Goal: Task Accomplishment & Management: Manage account settings

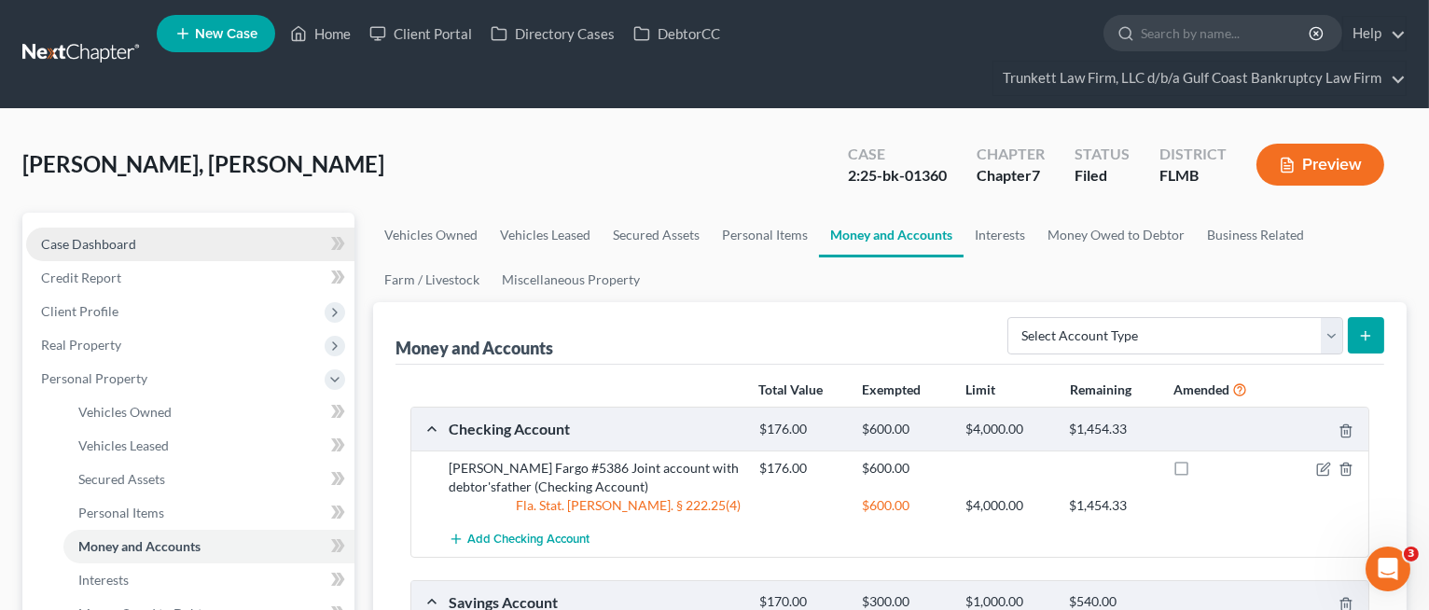
click at [94, 244] on span "Case Dashboard" at bounding box center [88, 244] width 95 height 16
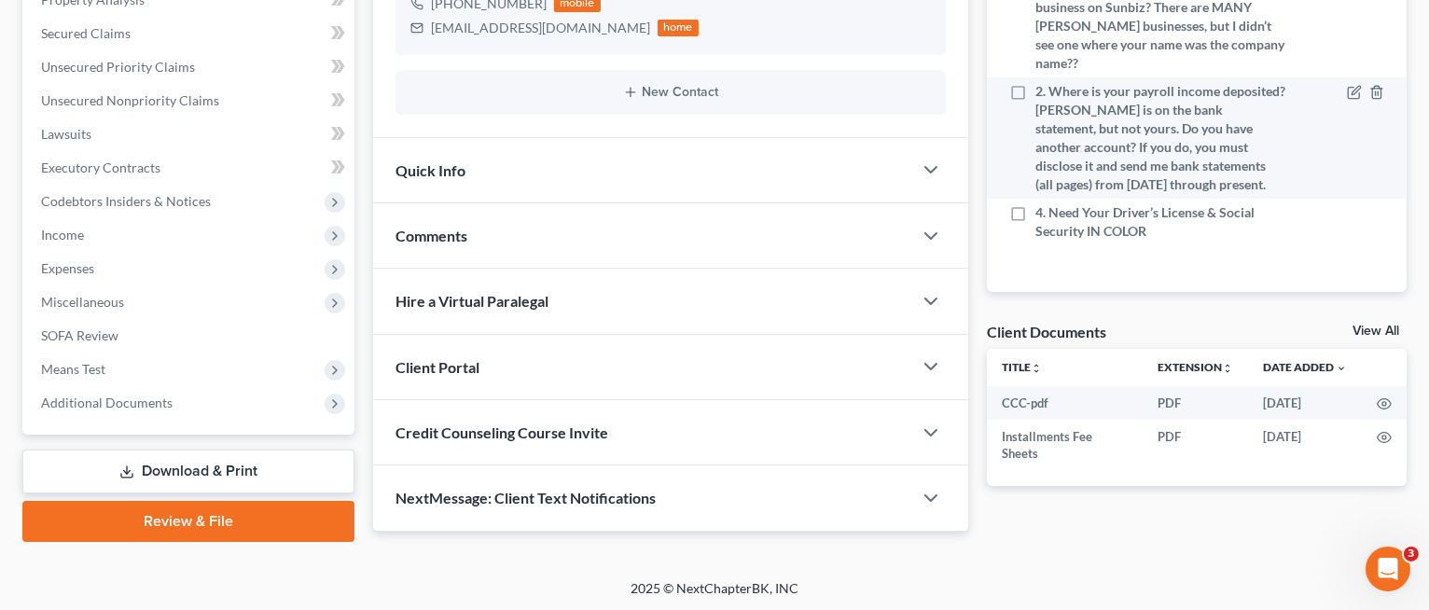
scroll to position [287, 0]
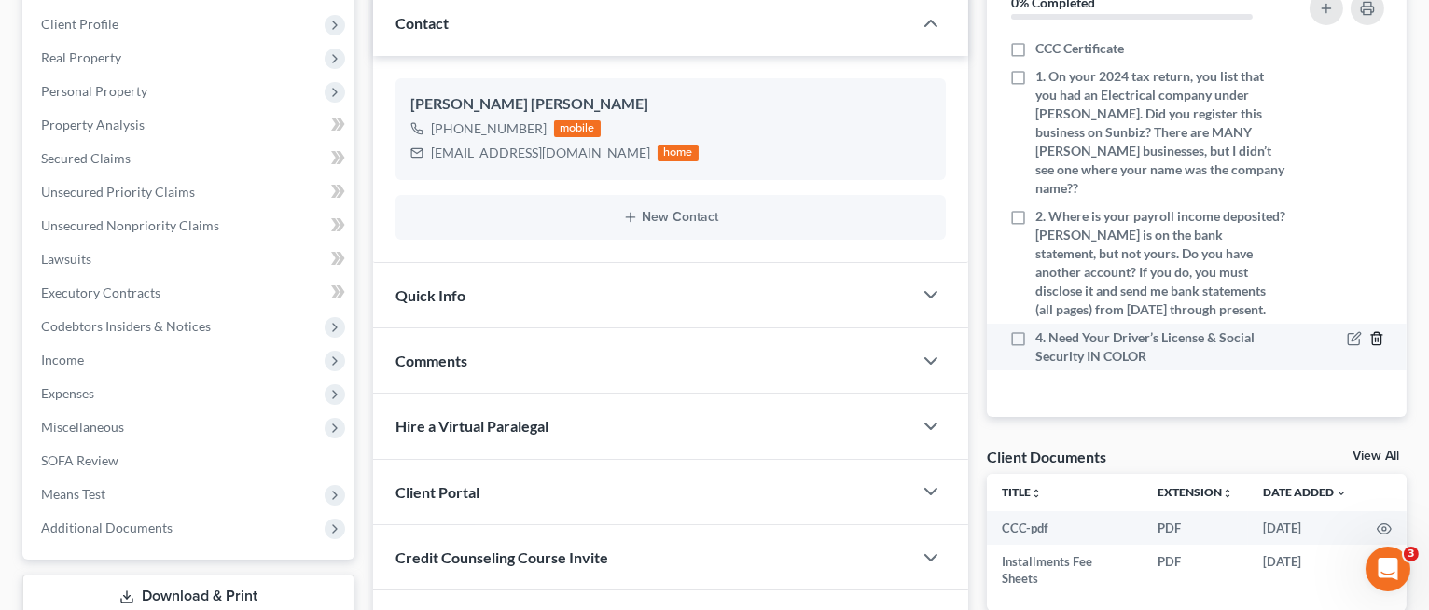
click at [1376, 338] on icon "button" at bounding box center [1376, 338] width 15 height 15
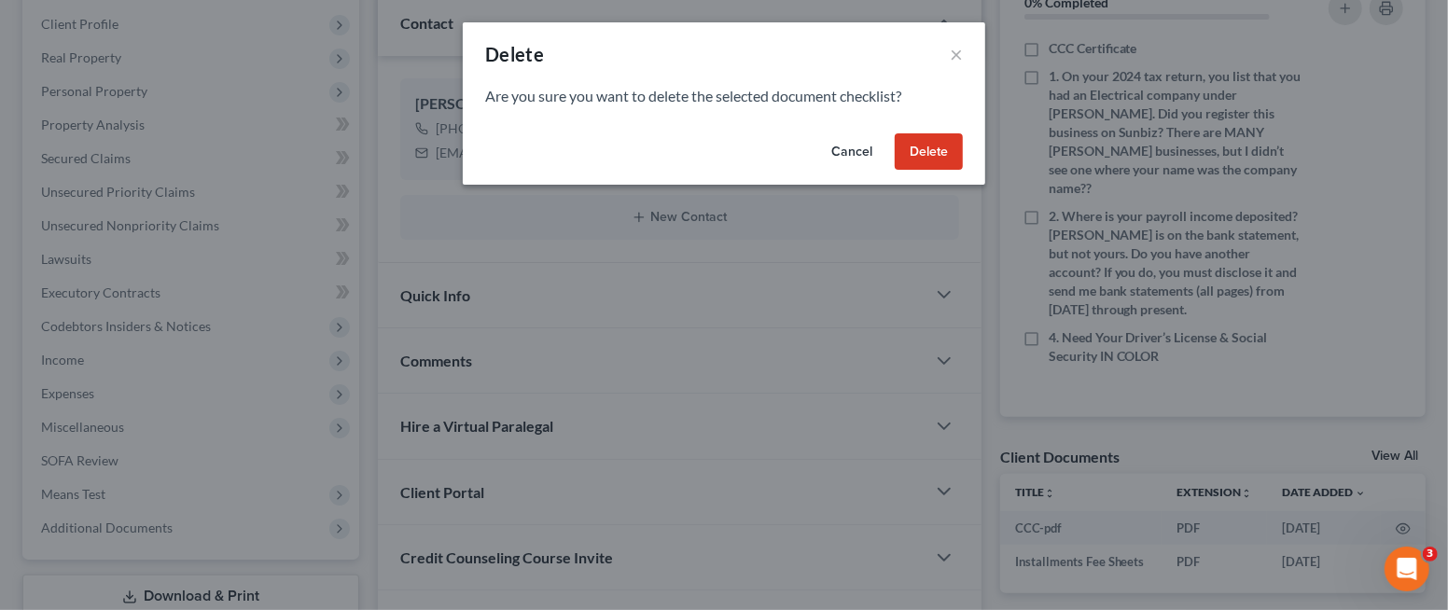
click at [950, 140] on button "Delete" at bounding box center [929, 151] width 68 height 37
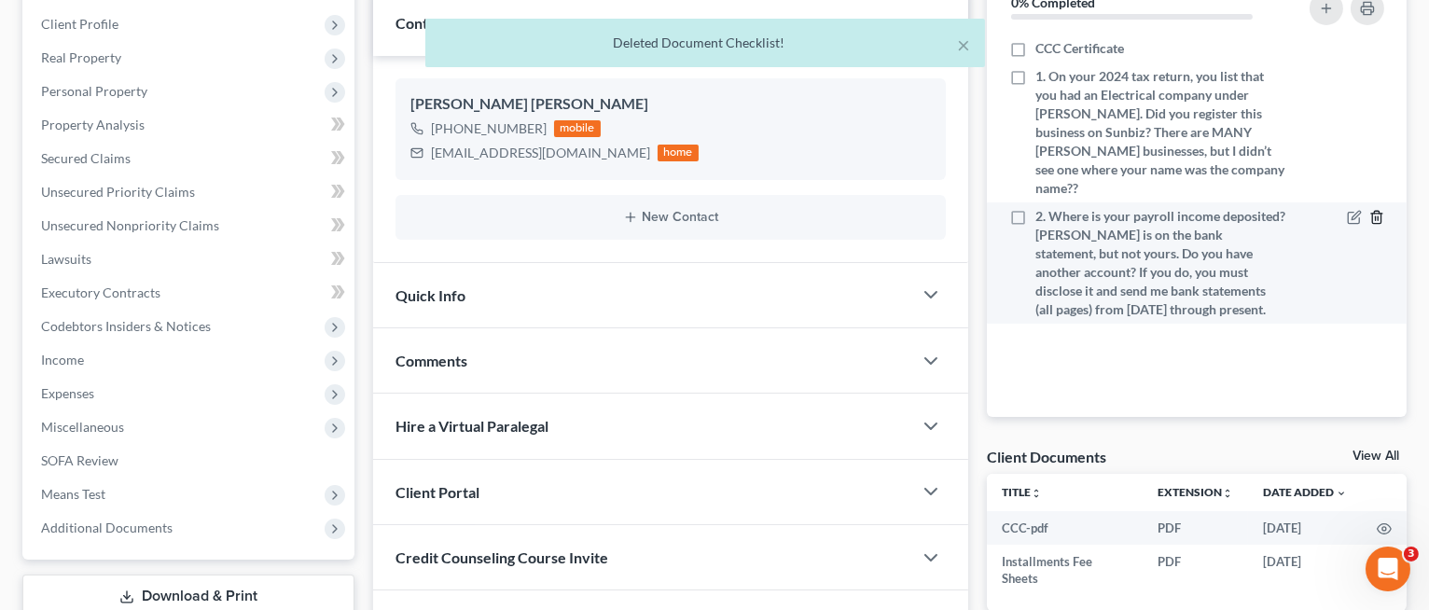
click at [1379, 218] on icon "button" at bounding box center [1376, 217] width 15 height 15
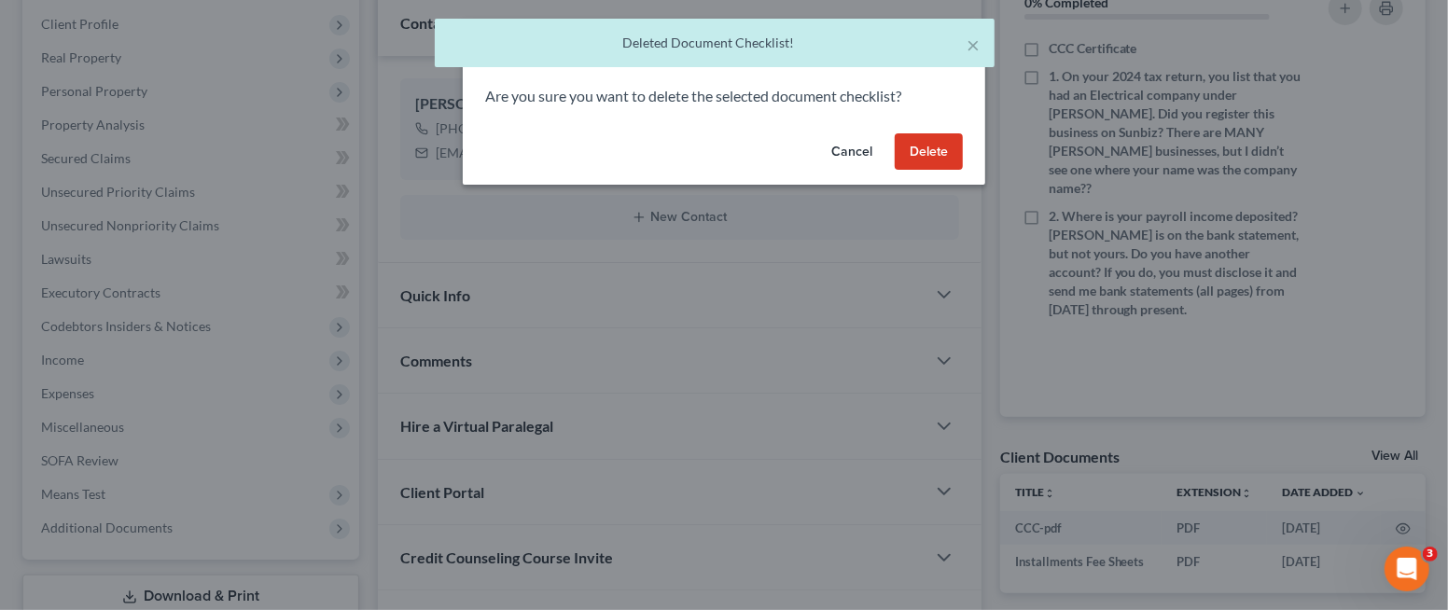
drag, startPoint x: 940, startPoint y: 143, endPoint x: 978, endPoint y: 144, distance: 37.3
click at [945, 143] on button "Delete" at bounding box center [929, 151] width 68 height 37
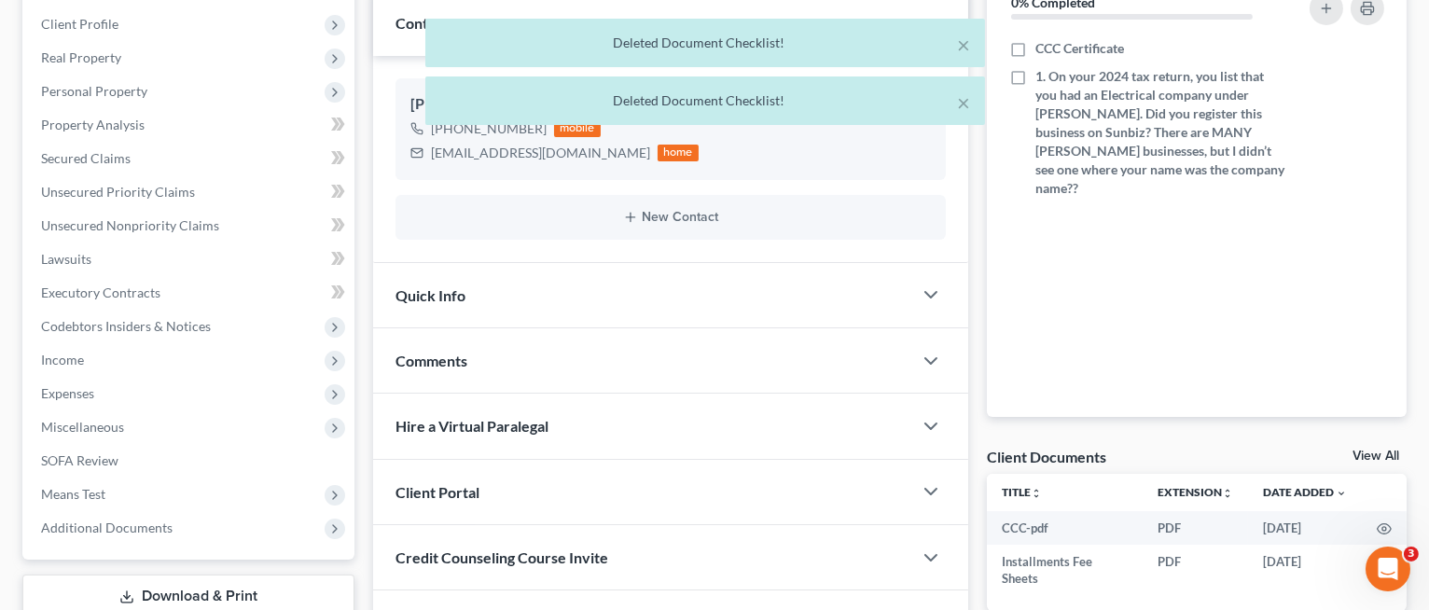
click at [1378, 79] on div "× Deleted Document Checklist! × Deleted Document Checklist!" at bounding box center [705, 77] width 1429 height 116
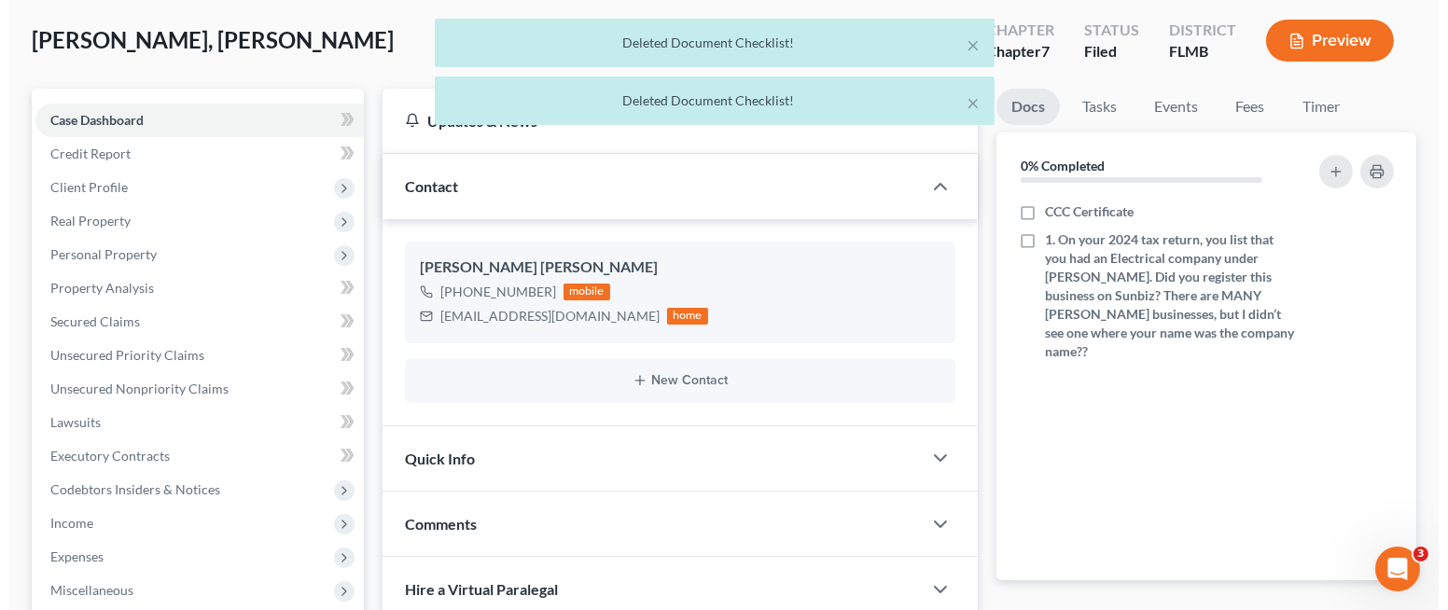
scroll to position [0, 0]
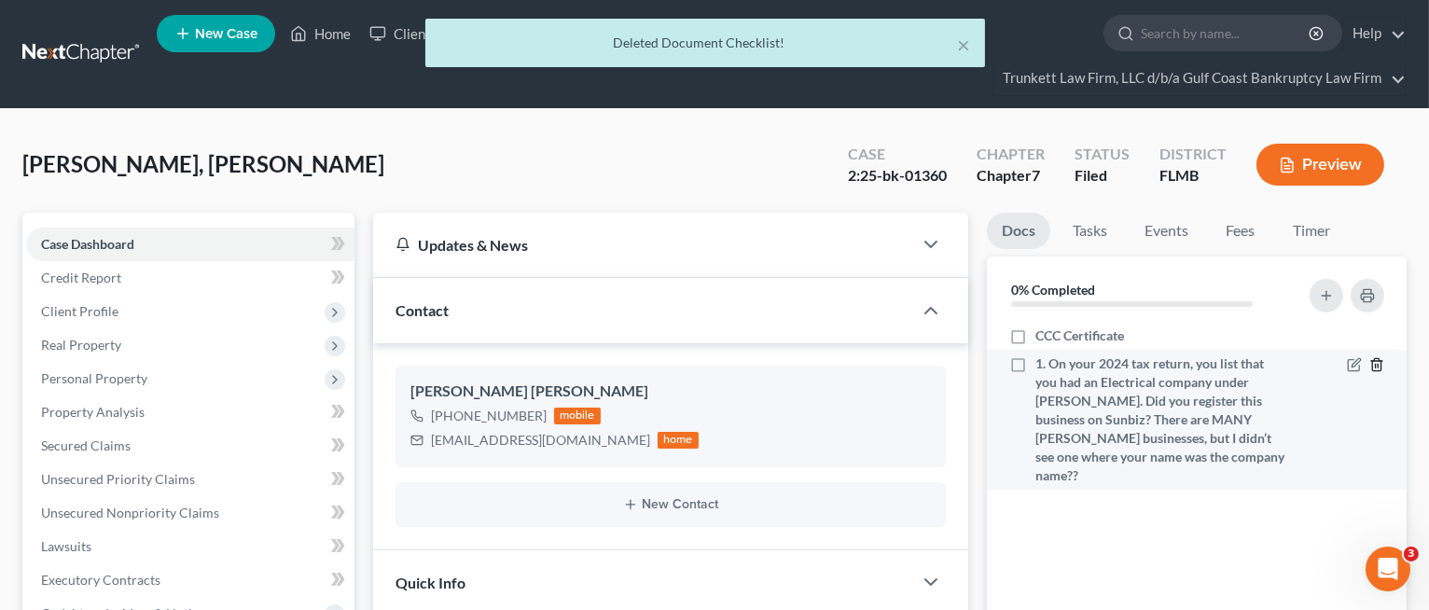
click at [1379, 362] on icon "button" at bounding box center [1376, 364] width 15 height 15
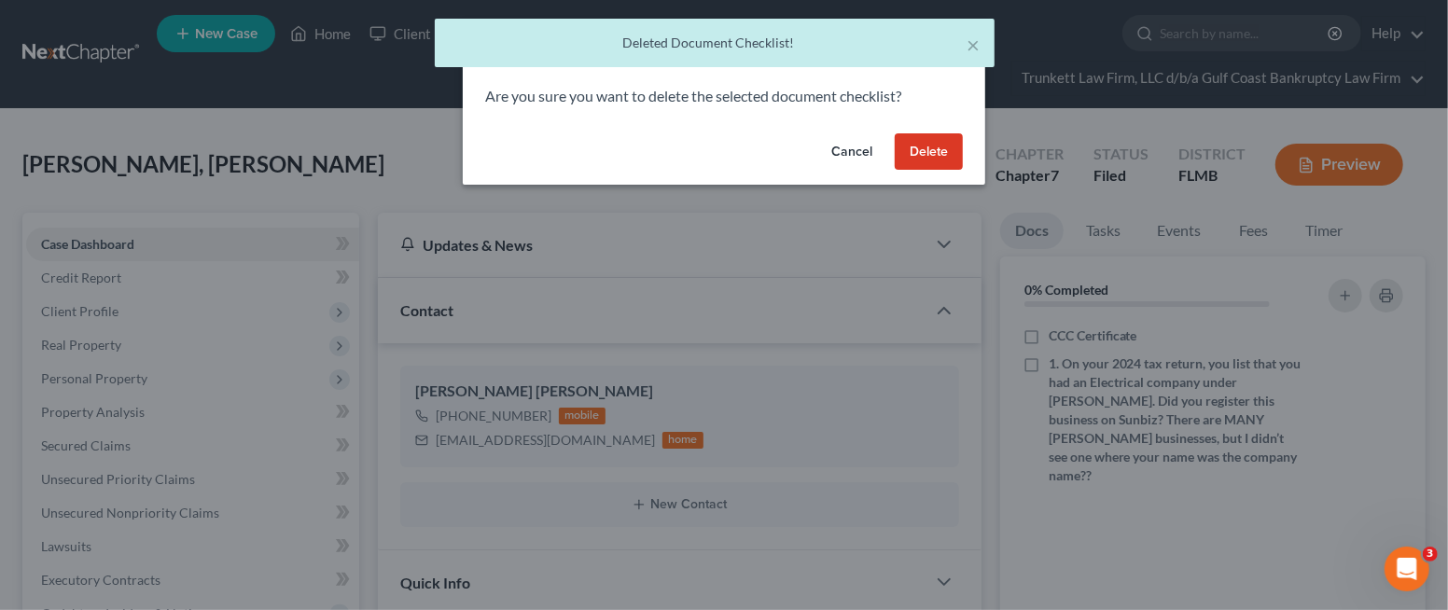
click at [926, 155] on button "Delete" at bounding box center [929, 151] width 68 height 37
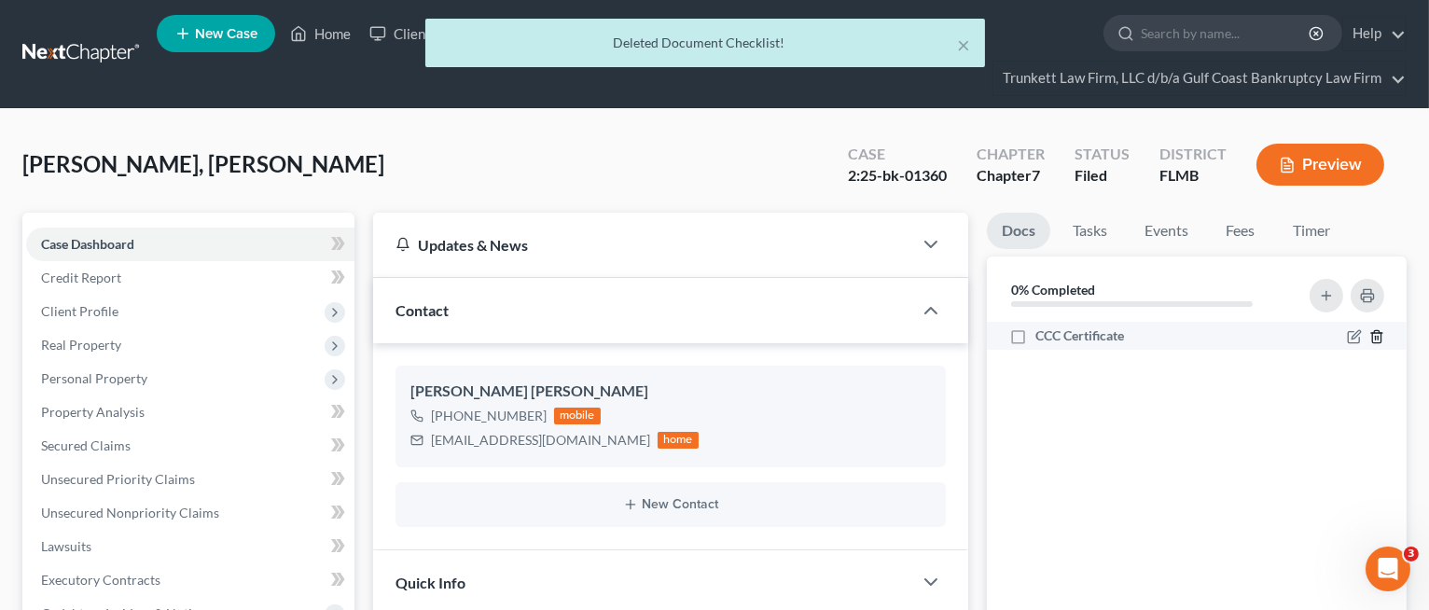
click at [1378, 339] on line "button" at bounding box center [1378, 339] width 0 height 4
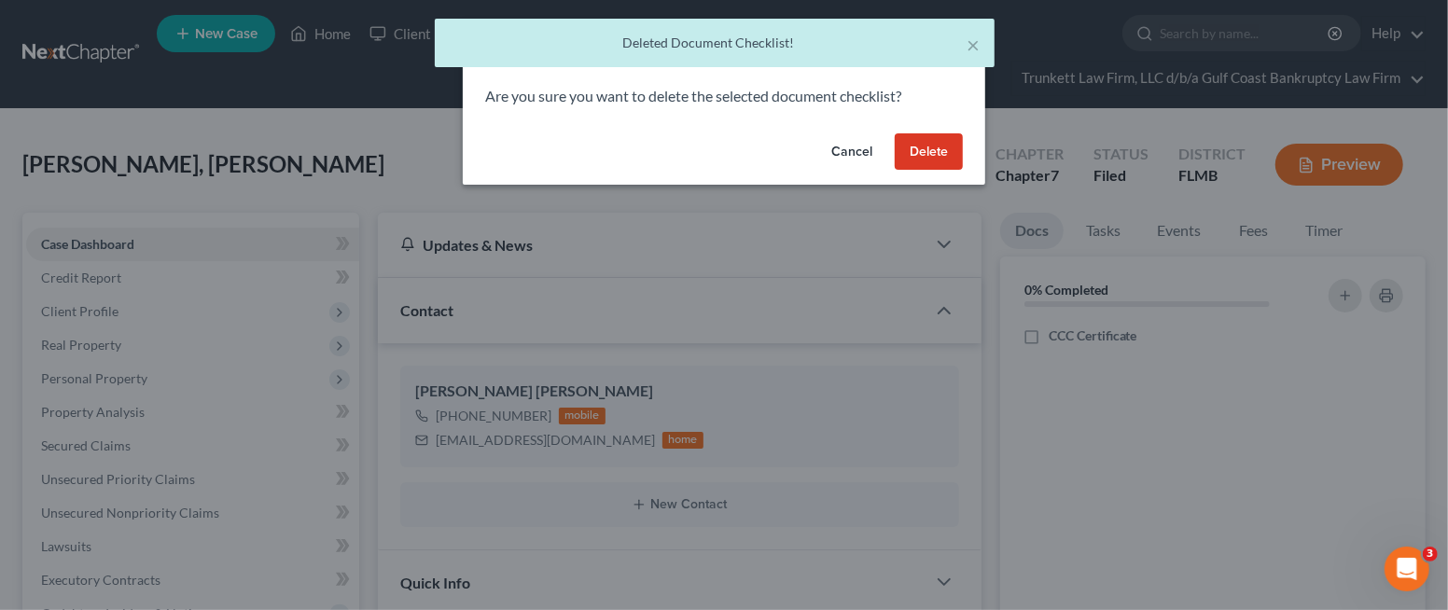
click at [932, 154] on button "Delete" at bounding box center [929, 151] width 68 height 37
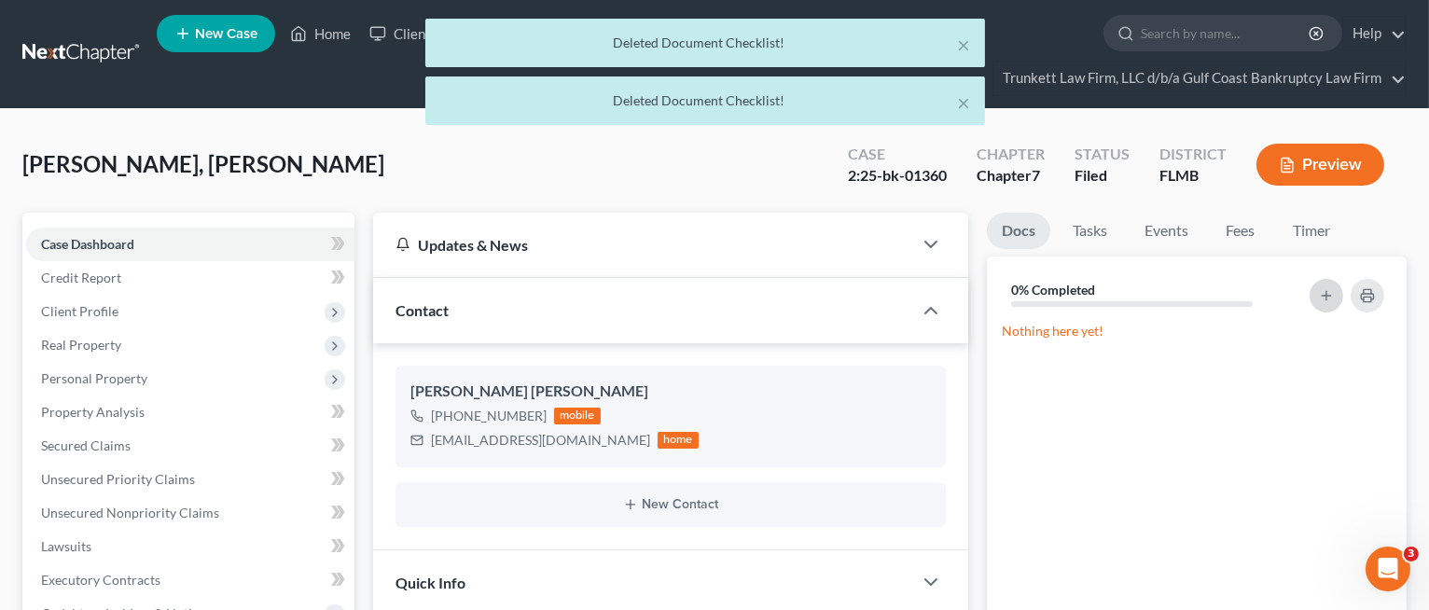
click at [1320, 299] on icon "button" at bounding box center [1326, 295] width 15 height 15
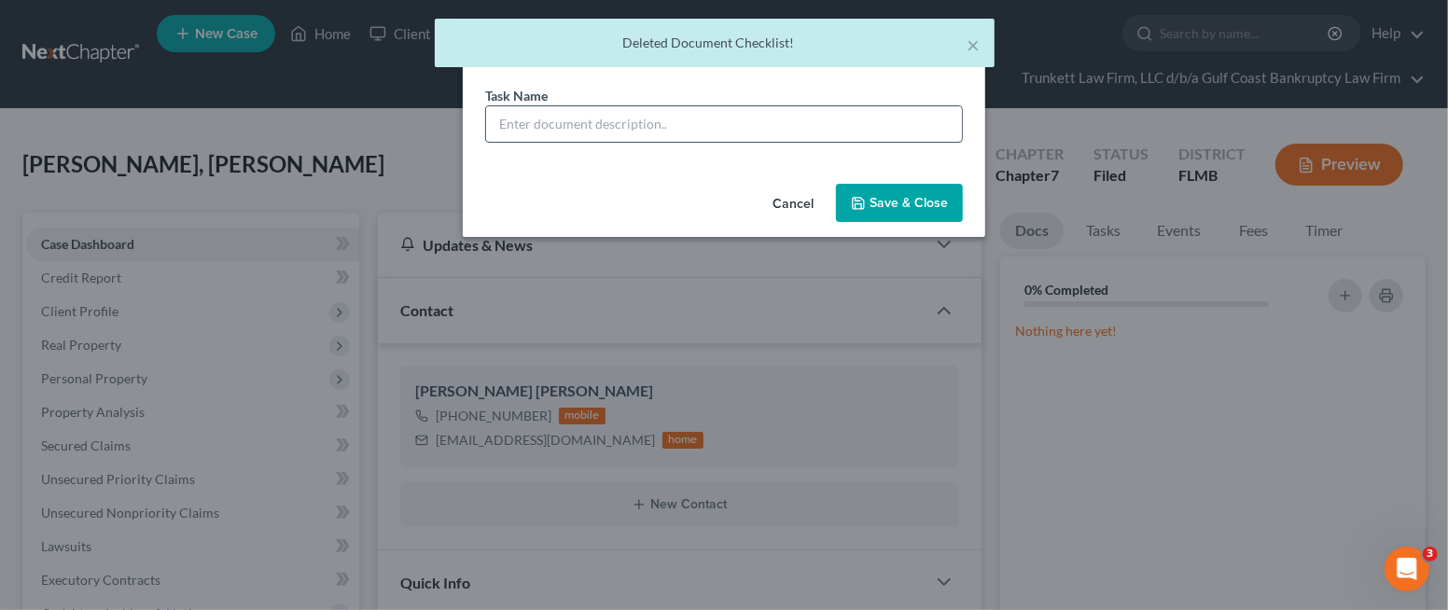
click at [593, 118] on input "text" at bounding box center [724, 123] width 476 height 35
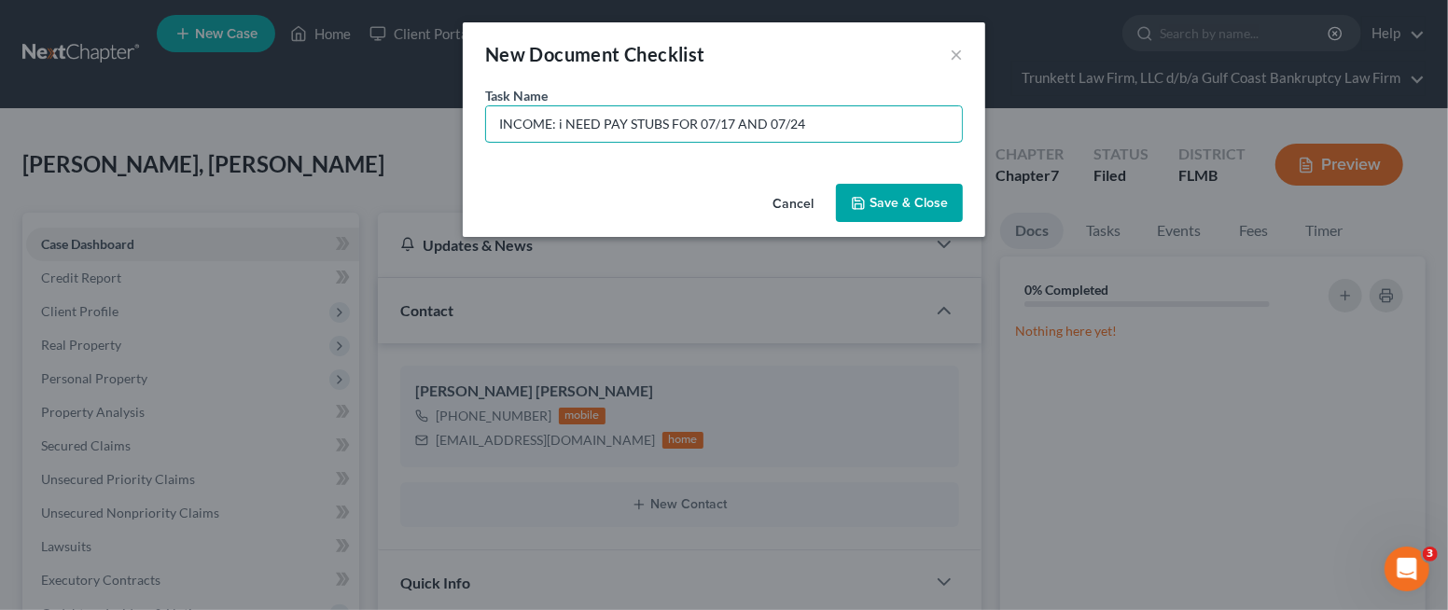
type input "INCOME: i NEED PAY STUBS FOR 07/17 AND 07/24"
click at [883, 197] on button "Save & Close" at bounding box center [899, 203] width 127 height 39
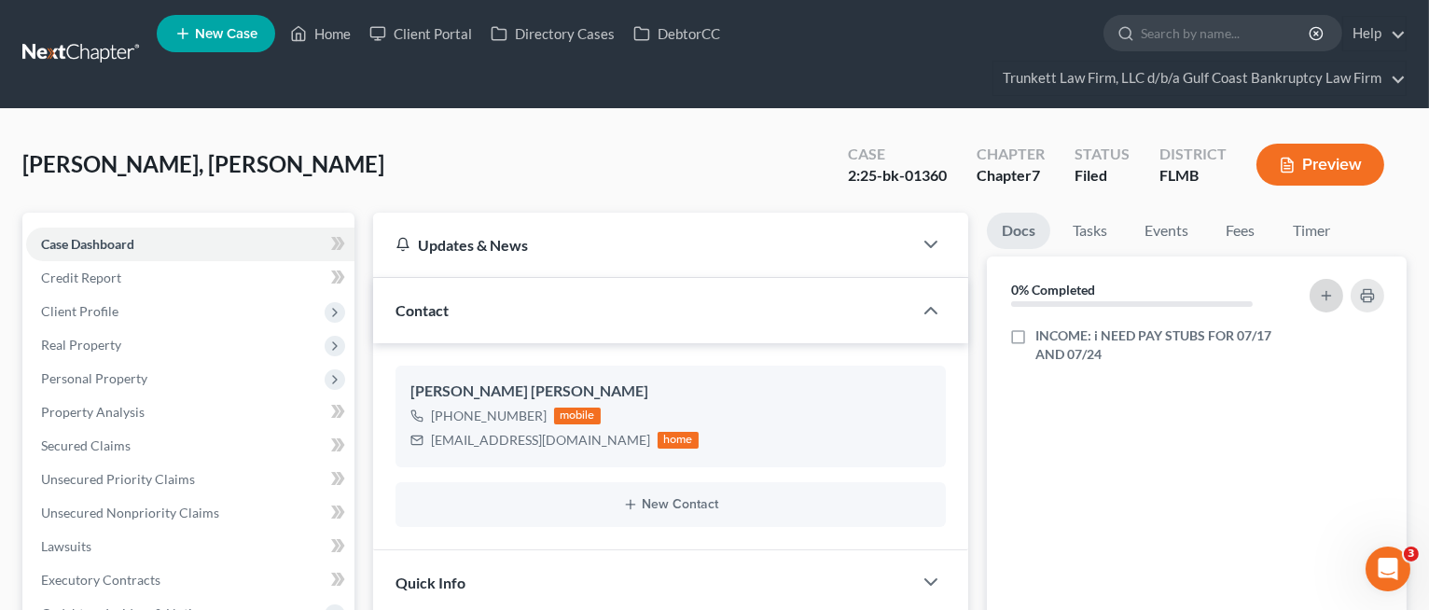
click at [1333, 299] on icon "button" at bounding box center [1326, 295] width 15 height 15
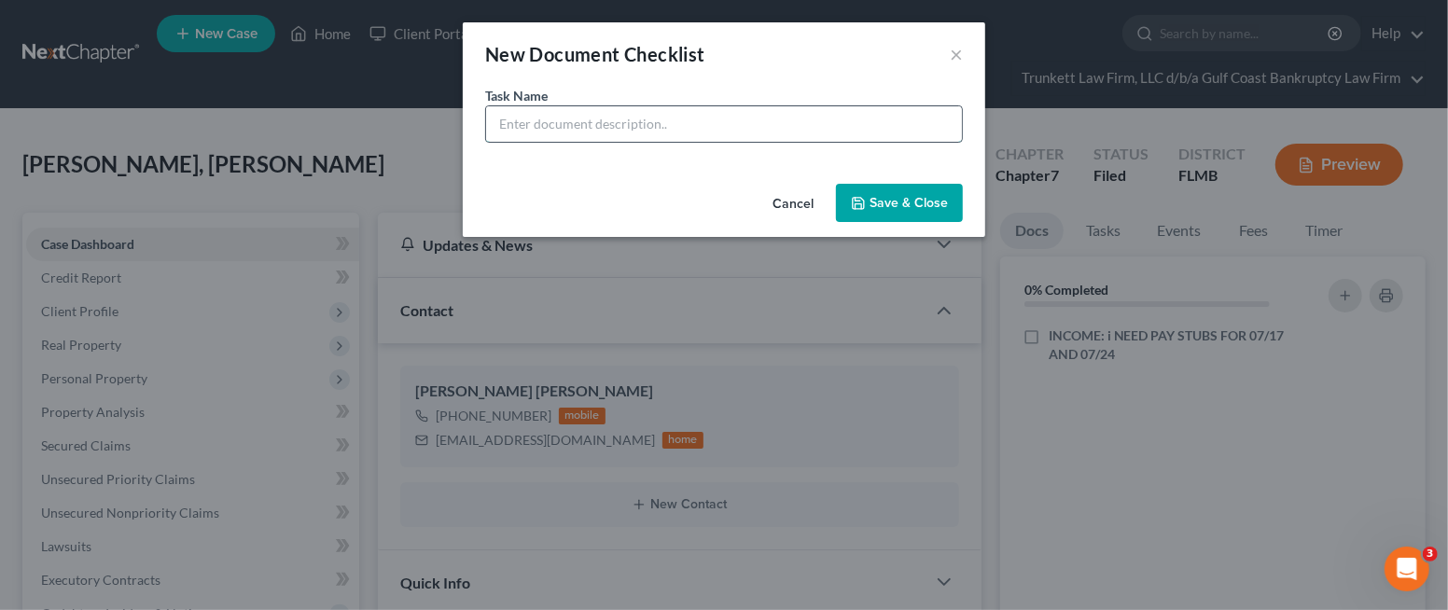
click at [598, 130] on input "text" at bounding box center [724, 123] width 476 height 35
click at [730, 120] on input "BANK STATEMENTS: [PERSON_NAME] FARGO" at bounding box center [724, 123] width 476 height 35
click at [863, 125] on input "BANK STATEMENTS: [PERSON_NAME] FARGO (COMBINED CHECKING/SAVINGS ACCT) i NEED TH…" at bounding box center [724, 123] width 476 height 35
type input "BANK STATEMENTS: [PERSON_NAME] FARGO (COMBINED CHECKING/SAVINGS ACCT) i NEED TH…"
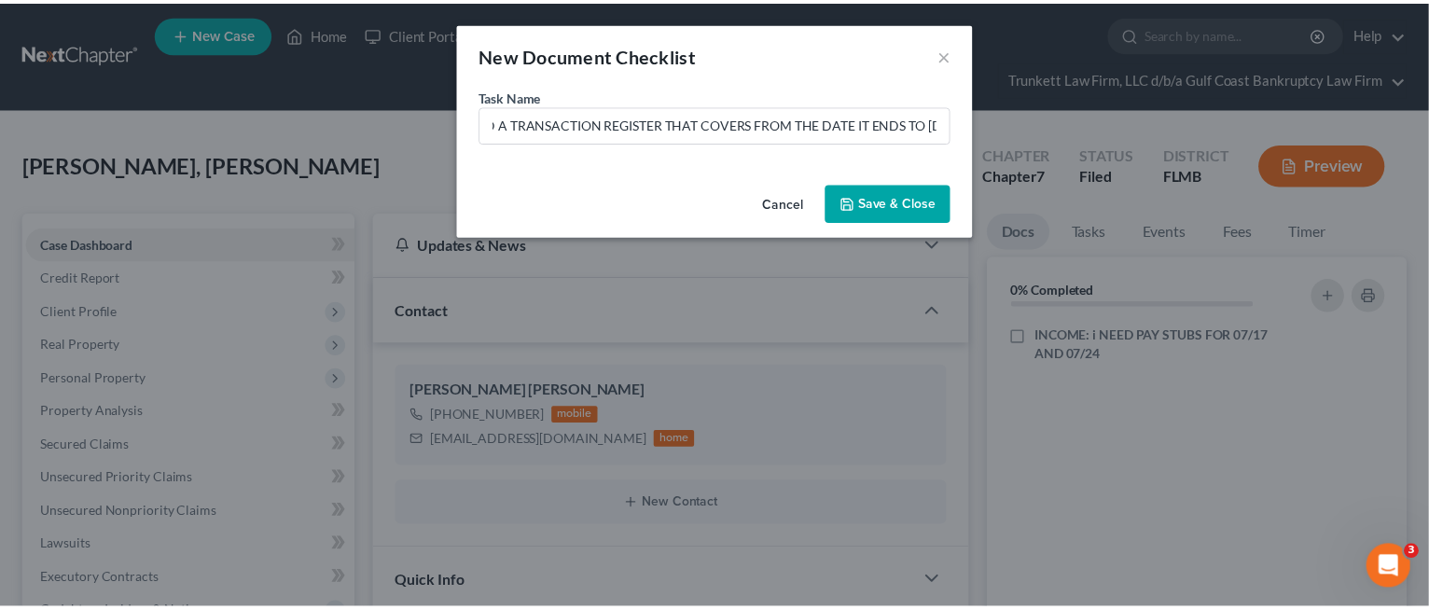
scroll to position [0, 0]
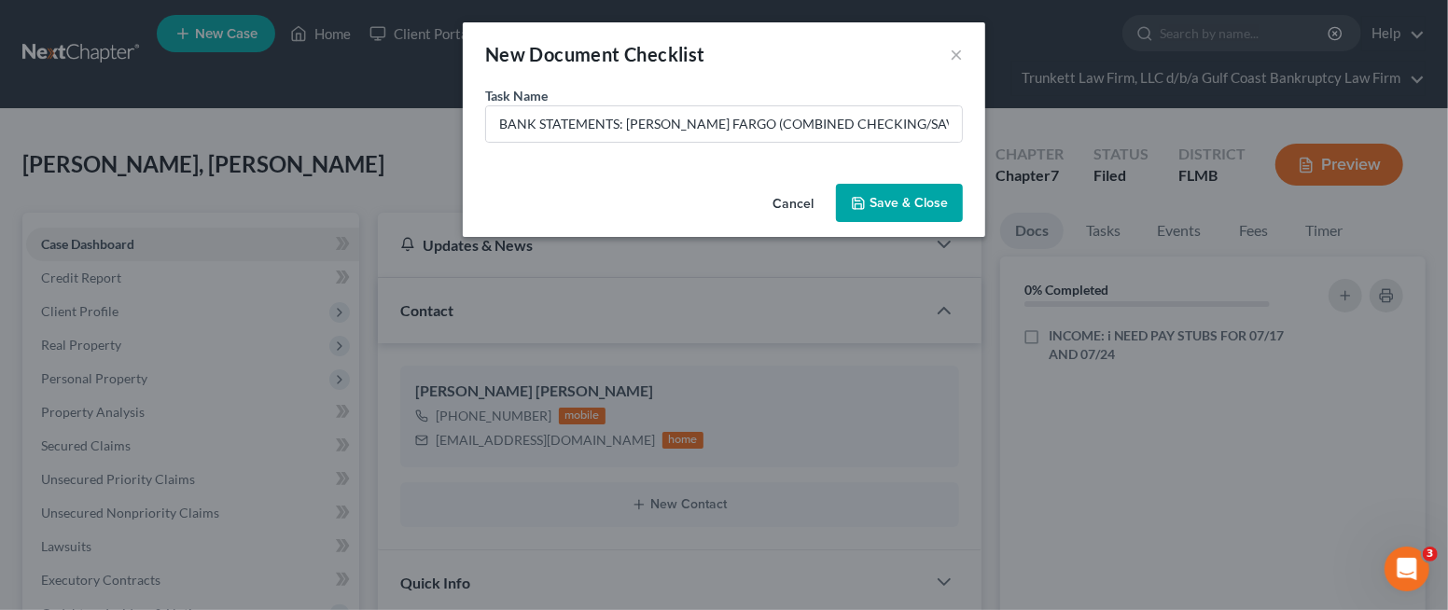
click at [878, 202] on button "Save & Close" at bounding box center [899, 203] width 127 height 39
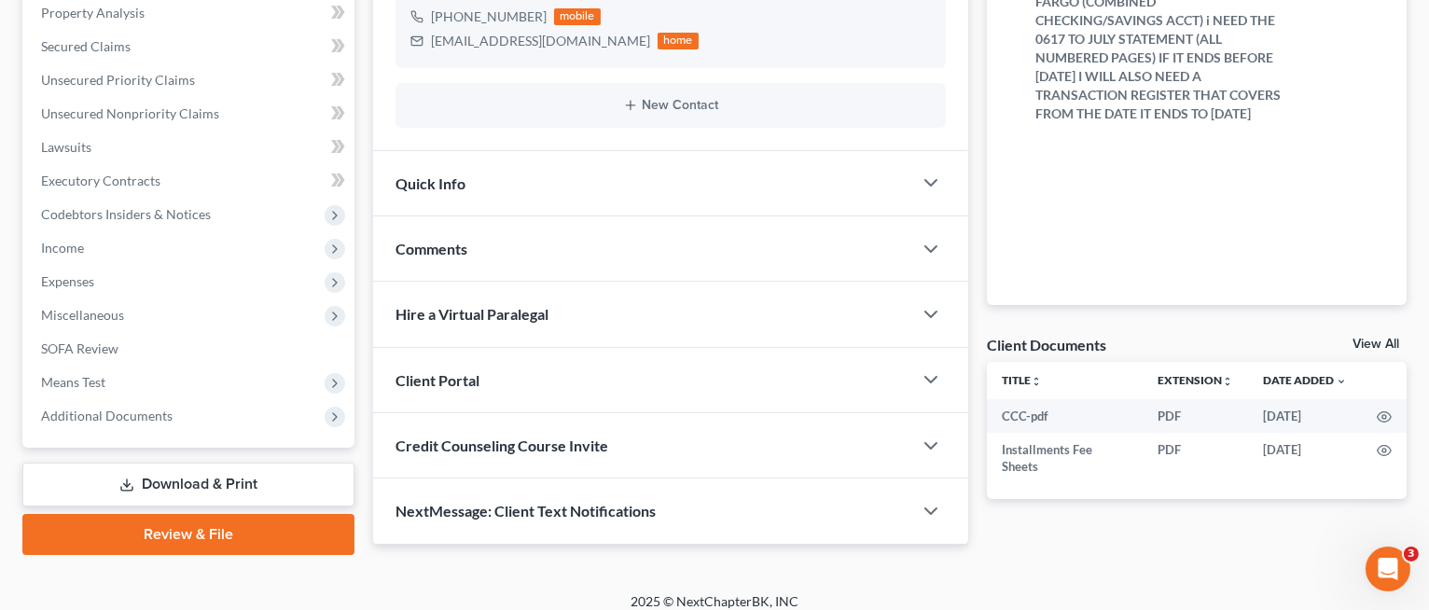
scroll to position [412, 0]
